Goal: Information Seeking & Learning: Find specific fact

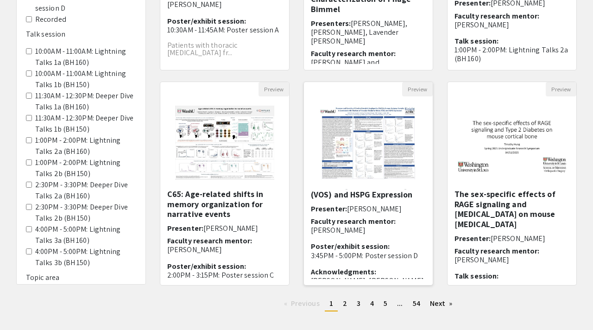
scroll to position [284, 0]
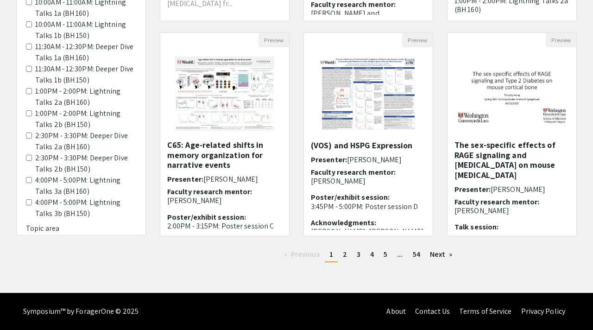
click at [490, 266] on div "Previous page 1 / 54 You're on page 1 page 2 page 3 page 4 page 5 page ... page…" at bounding box center [368, 258] width 431 height 22
click at [342, 253] on link "page 2" at bounding box center [344, 254] width 13 height 14
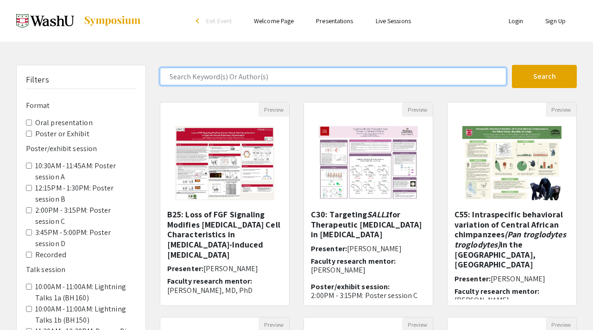
click at [292, 84] on input "Search Keyword(s) Or Author(s)" at bounding box center [333, 77] width 346 height 18
type input "maggie"
click at [512, 65] on button "Search" at bounding box center [544, 76] width 65 height 23
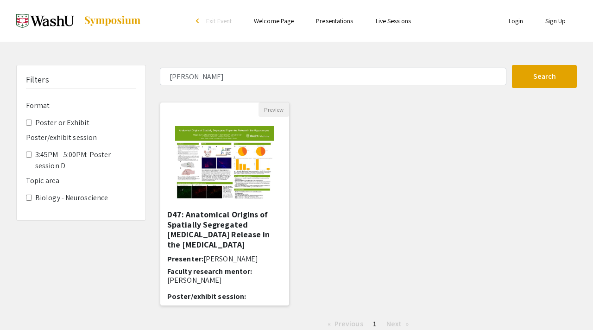
click at [225, 184] on img "Open Presentation <p>D47: Anatomical Origins of Spatially Segregated Dopamine R…" at bounding box center [224, 163] width 117 height 93
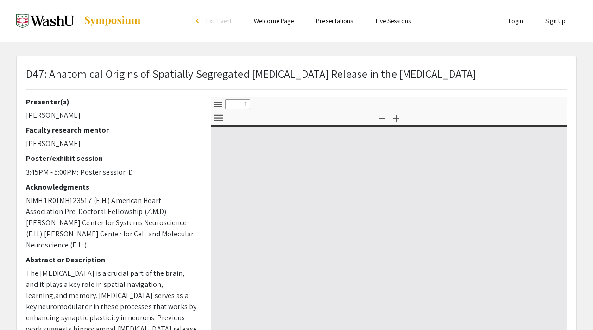
select select "custom"
type input "0"
select select "custom"
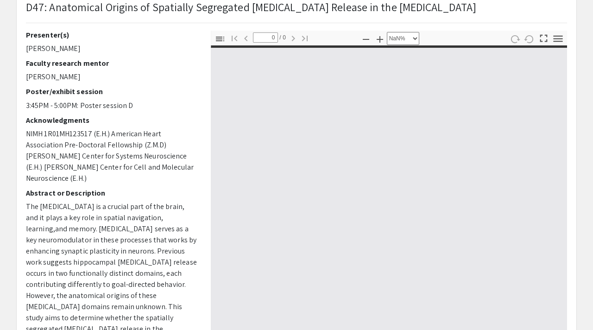
scroll to position [75, 0]
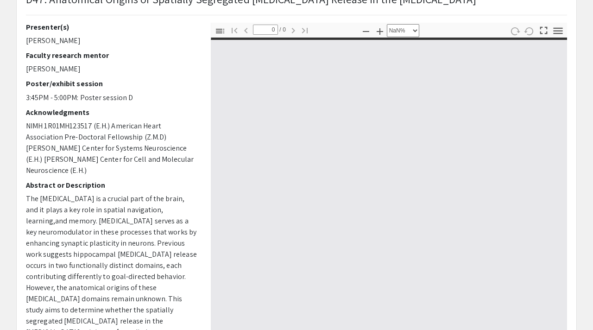
type input "1"
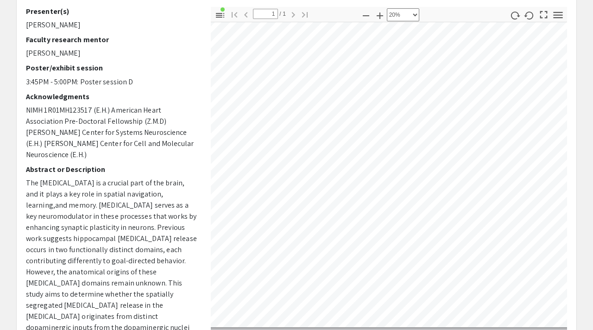
scroll to position [0, 0]
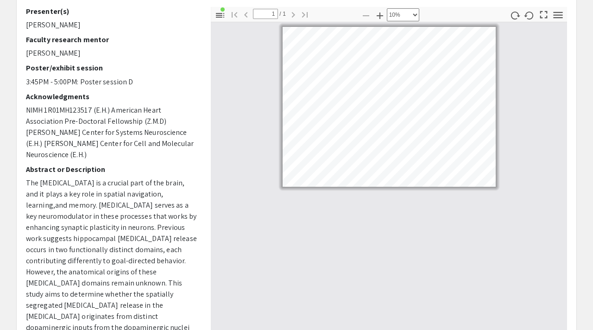
select select "custom"
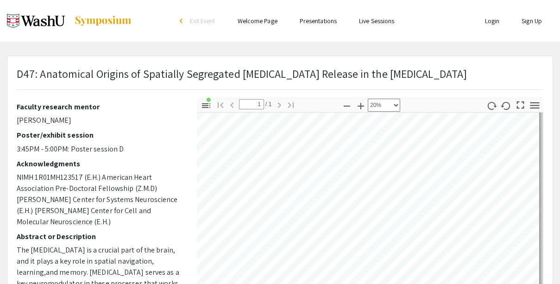
scroll to position [11, 0]
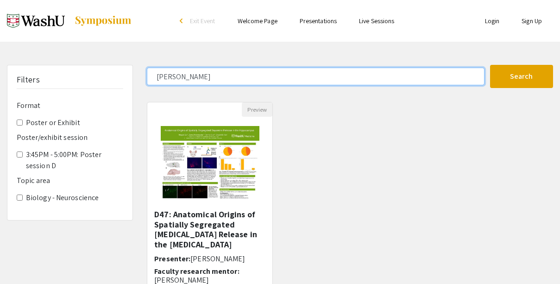
click at [188, 83] on input "maggie" at bounding box center [316, 77] width 338 height 18
type input "m"
type input "yolanda"
click at [490, 65] on button "Search" at bounding box center [521, 76] width 63 height 23
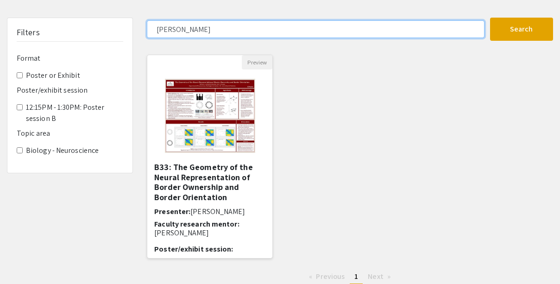
scroll to position [49, 0]
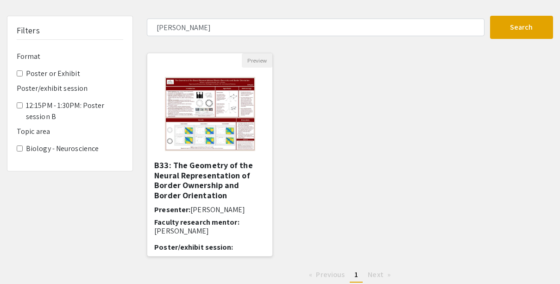
click at [222, 145] on img "Open Presentation <p>B33: The Geometry of the Neural Representation of Border O…" at bounding box center [210, 114] width 109 height 93
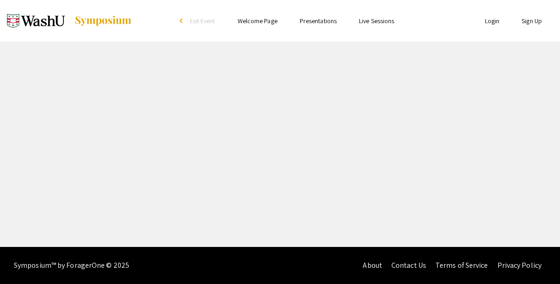
select select "custom"
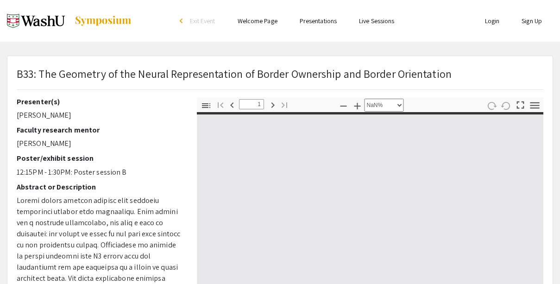
type input "0"
select select "custom"
type input "1"
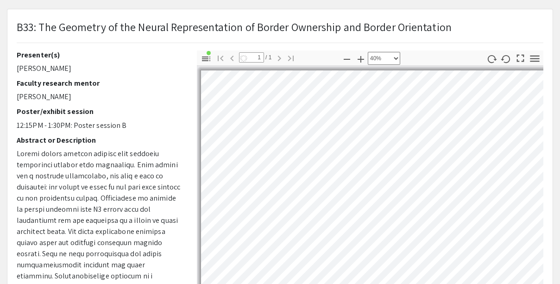
scroll to position [135, 254]
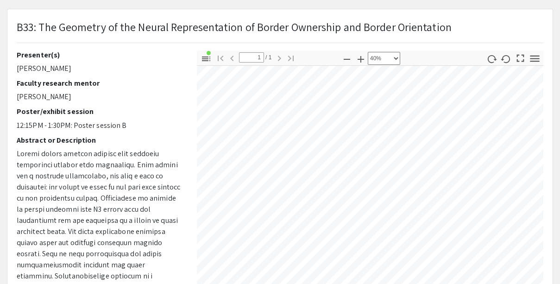
select select "custom"
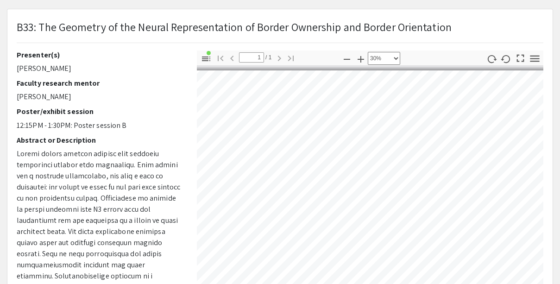
scroll to position [0, 0]
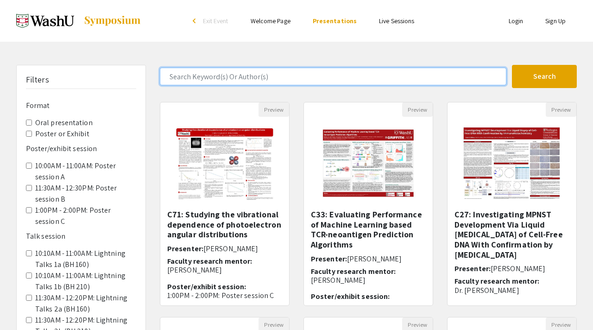
click at [308, 78] on input "Search Keyword(s) Or Author(s)" at bounding box center [333, 77] width 346 height 18
type input "selina"
click at [512, 65] on button "Search" at bounding box center [544, 76] width 65 height 23
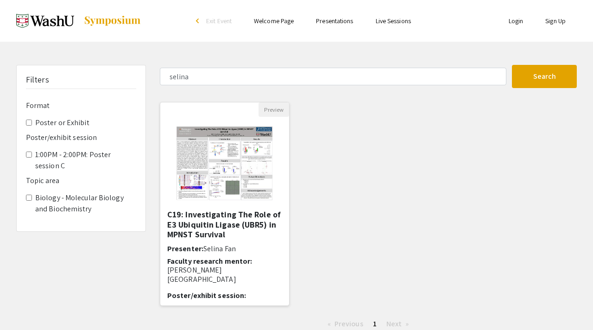
click at [261, 157] on img "Open Presentation <p>C19: Investigating The Role of E3 Ubiquitin Ligase (UBR5) …" at bounding box center [224, 163] width 117 height 93
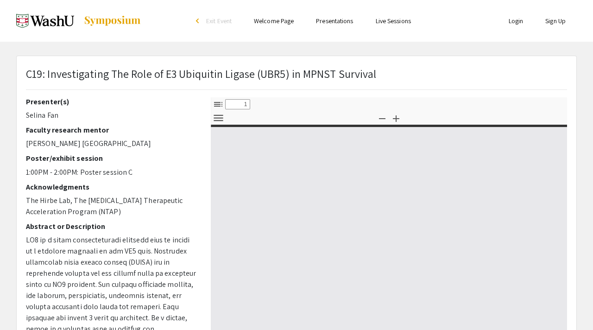
select select "custom"
type input "0"
select select "custom"
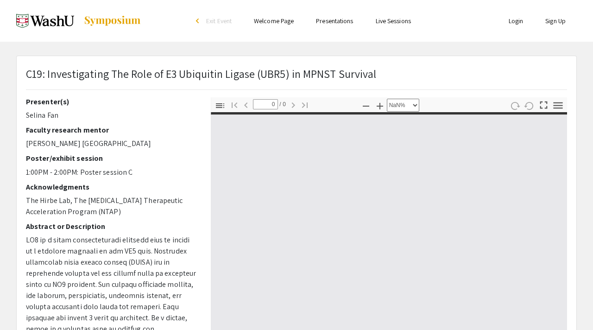
type input "1"
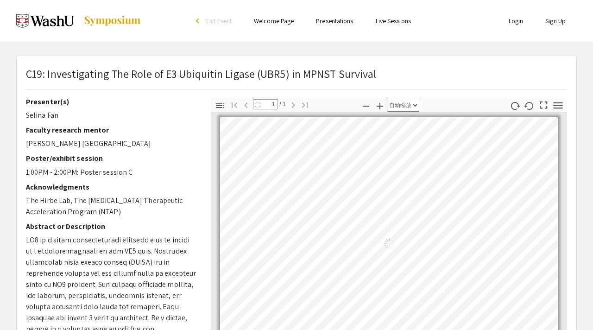
select select "auto"
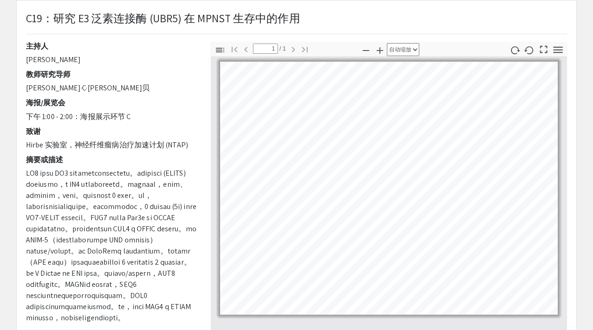
scroll to position [57, 0]
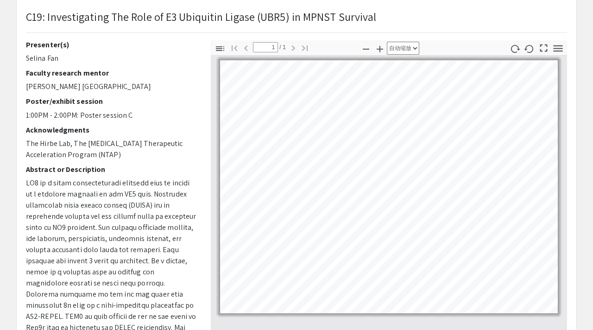
click at [157, 101] on h2 "Poster/exhibit session" at bounding box center [111, 101] width 171 height 9
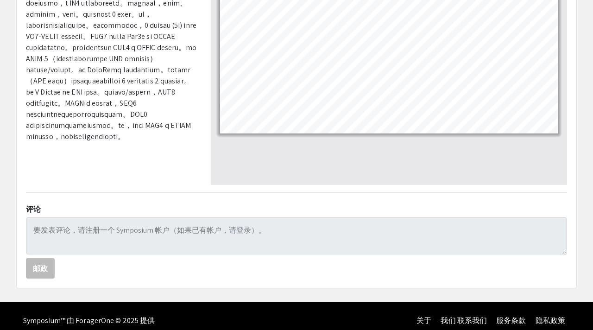
scroll to position [245, 0]
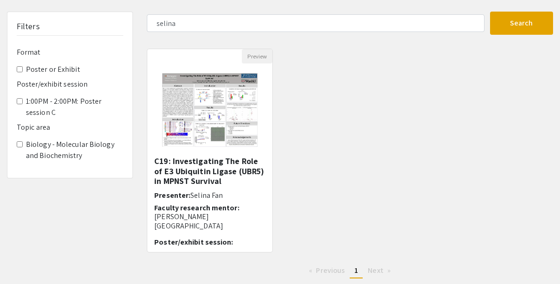
scroll to position [52, 0]
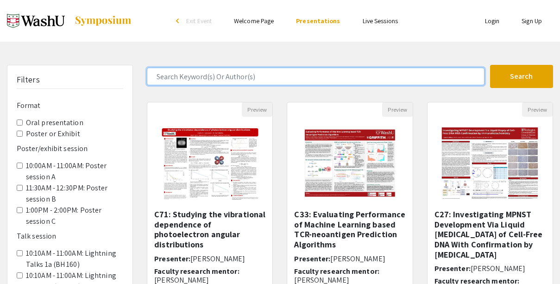
click at [227, 79] on input "Search Keyword(s) Or Author(s)" at bounding box center [316, 77] width 338 height 18
type input "maggie"
click at [490, 65] on button "Search" at bounding box center [521, 76] width 63 height 23
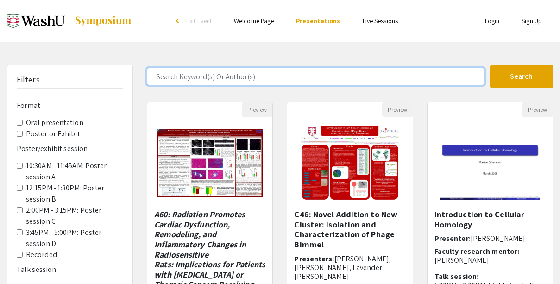
click at [216, 81] on input "Search Keyword(s) Or Author(s)" at bounding box center [316, 77] width 338 height 18
type input "maggie"
click at [490, 65] on button "Search" at bounding box center [521, 76] width 63 height 23
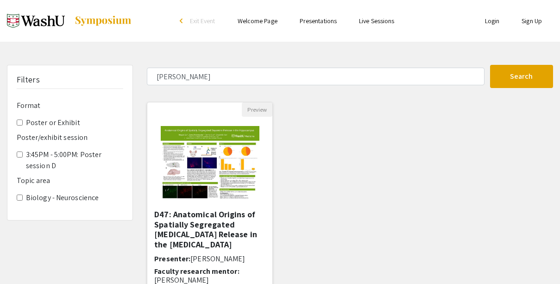
click at [208, 176] on img "Open Presentation <p>D47: Anatomical Origins of Spatially Segregated Dopamine R…" at bounding box center [209, 163] width 117 height 93
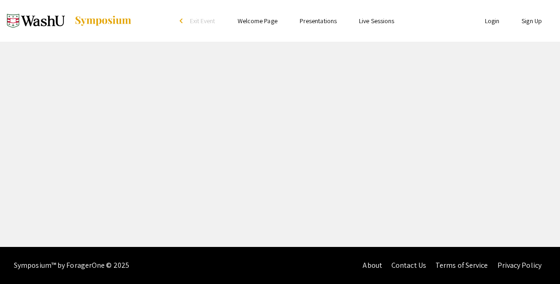
select select "custom"
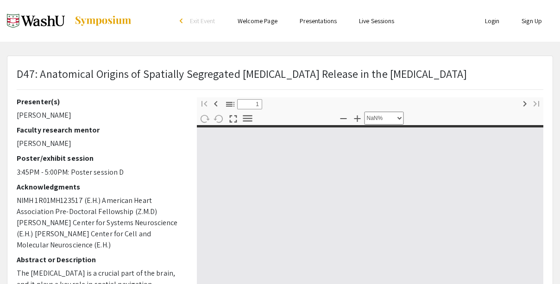
type input "0"
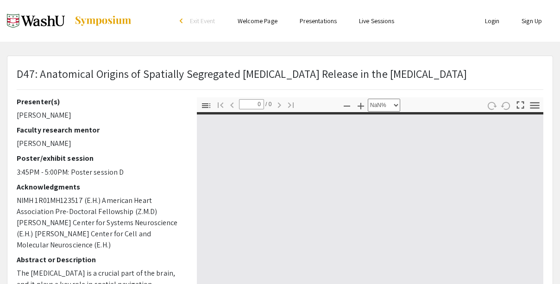
select select "auto"
type input "1"
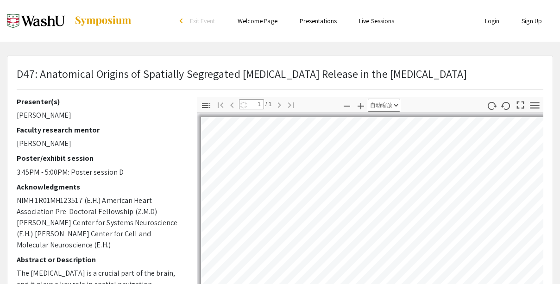
select select "custom"
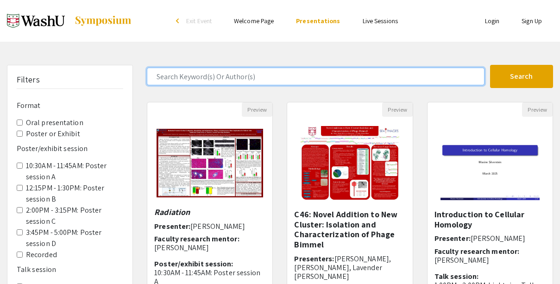
click at [264, 76] on input "Search Keyword(s) Or Author(s)" at bounding box center [316, 77] width 338 height 18
click at [490, 65] on button "Search" at bounding box center [521, 76] width 63 height 23
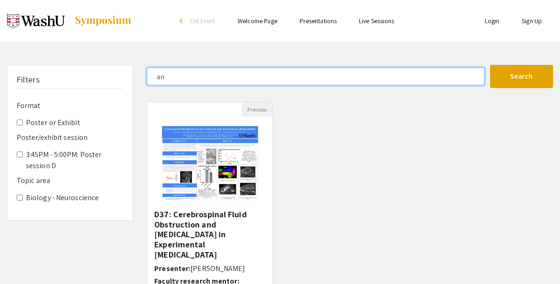
type input "a"
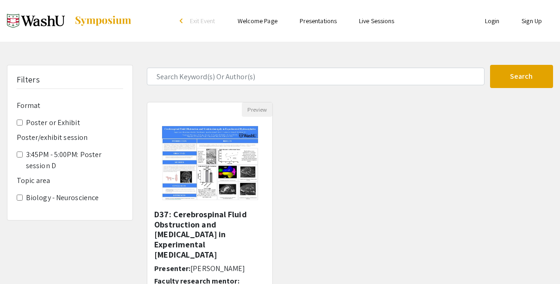
click at [355, 164] on div "Preview D37: Cerebrospinal Fluid Obstruction and Ventriculomegaly in Experiment…" at bounding box center [350, 209] width 420 height 215
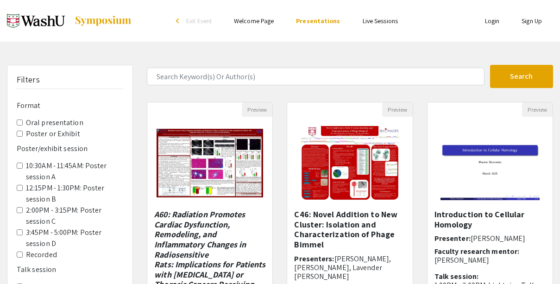
click at [182, 21] on div "arrow_back_ios" at bounding box center [179, 21] width 6 height 6
click at [315, 22] on link "Presentations" at bounding box center [318, 21] width 44 height 8
click at [321, 22] on link "Presentations" at bounding box center [318, 21] width 44 height 8
click at [317, 21] on link "Presentations" at bounding box center [318, 21] width 44 height 8
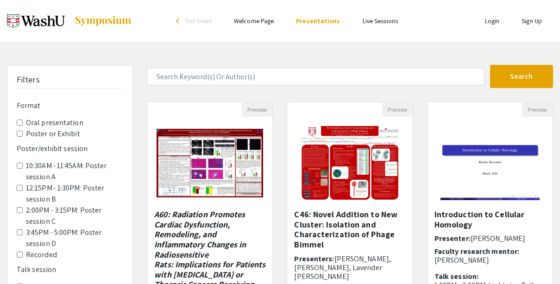
click at [260, 21] on link "Welcome Page" at bounding box center [254, 21] width 40 height 8
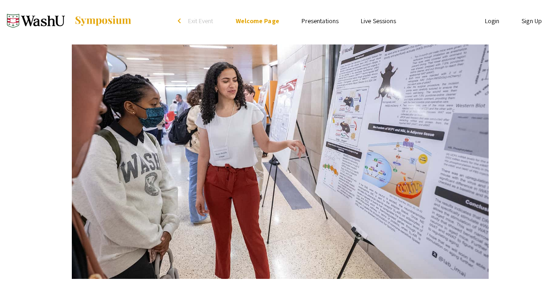
click at [191, 21] on span "Exit Event" at bounding box center [200, 21] width 25 height 8
click at [330, 18] on link "Presentations" at bounding box center [320, 21] width 37 height 8
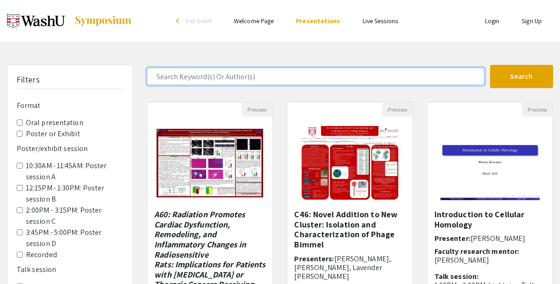
click at [295, 80] on input "Search Keyword(s) Or Author(s)" at bounding box center [316, 77] width 338 height 18
click at [490, 65] on button "Search" at bounding box center [521, 76] width 63 height 23
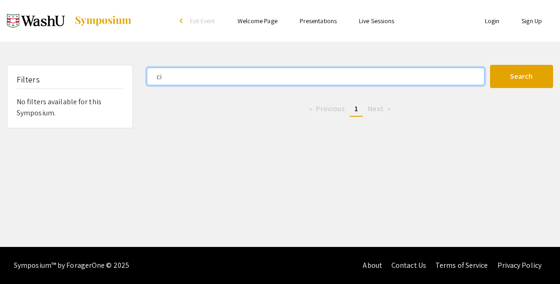
type input "c"
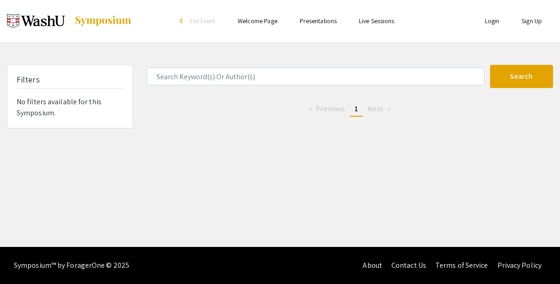
click at [293, 148] on div "Skip navigation arrow_back_ios Exit Event Welcome Page Presentations Live Sessi…" at bounding box center [280, 123] width 560 height 247
